Goal: Task Accomplishment & Management: Use online tool/utility

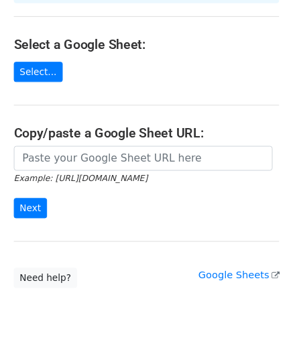
scroll to position [174, 0]
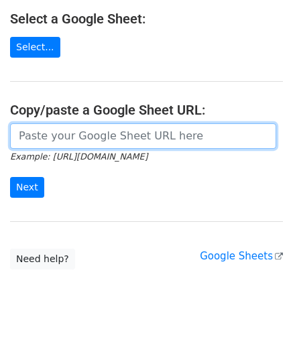
click at [222, 123] on input "url" at bounding box center [143, 135] width 266 height 25
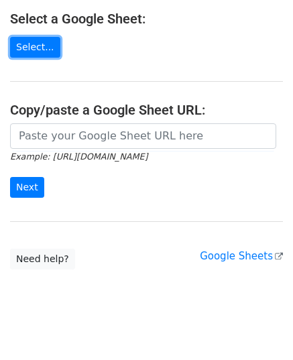
click at [32, 37] on link "Select..." at bounding box center [35, 47] width 50 height 21
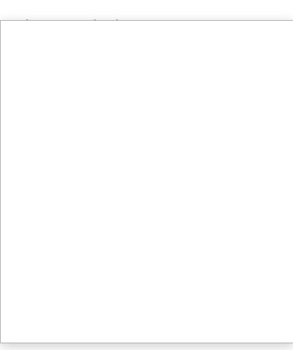
scroll to position [184, 0]
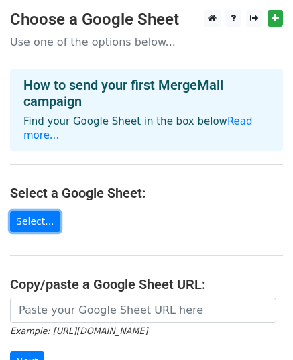
click at [31, 211] on link "Select..." at bounding box center [35, 221] width 50 height 21
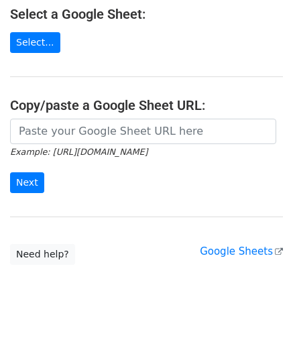
scroll to position [174, 0]
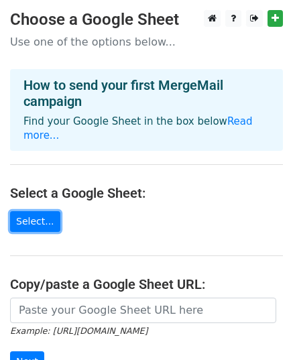
click at [41, 211] on link "Select..." at bounding box center [35, 221] width 50 height 21
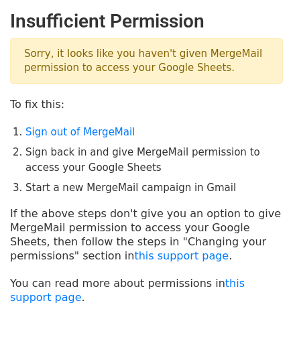
click at [110, 64] on p "Sorry, it looks like you haven't given MergeMail permission to access your Goog…" at bounding box center [146, 61] width 273 height 46
click at [96, 130] on link "Sign out of MergeMail" at bounding box center [79, 132] width 109 height 12
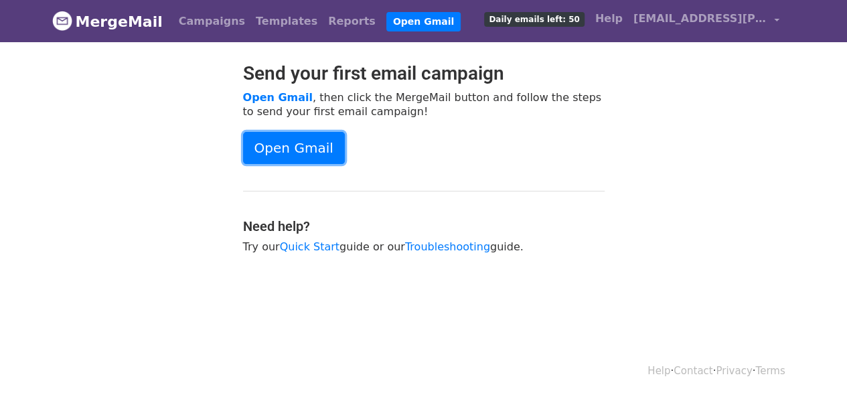
click at [267, 139] on link "Open Gmail" at bounding box center [294, 148] width 102 height 32
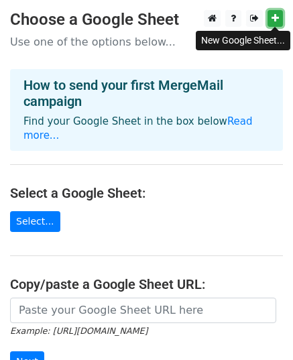
click at [272, 17] on icon at bounding box center [274, 17] width 7 height 9
click at [271, 16] on icon at bounding box center [274, 17] width 7 height 9
click at [278, 19] on icon at bounding box center [274, 17] width 7 height 9
